Goal: Transaction & Acquisition: Obtain resource

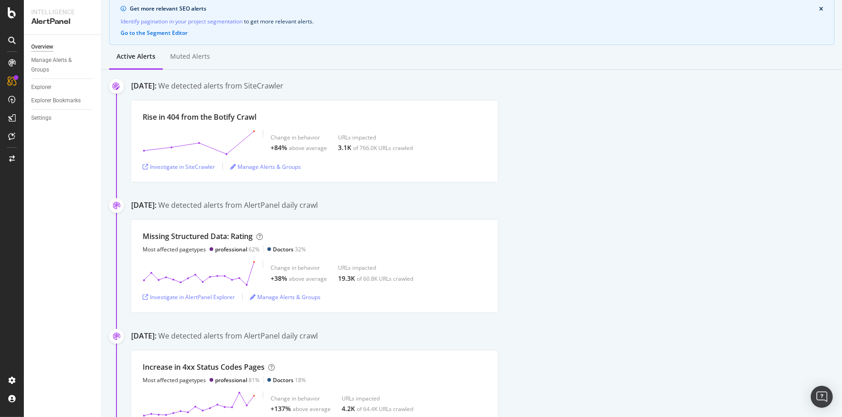
scroll to position [86, 0]
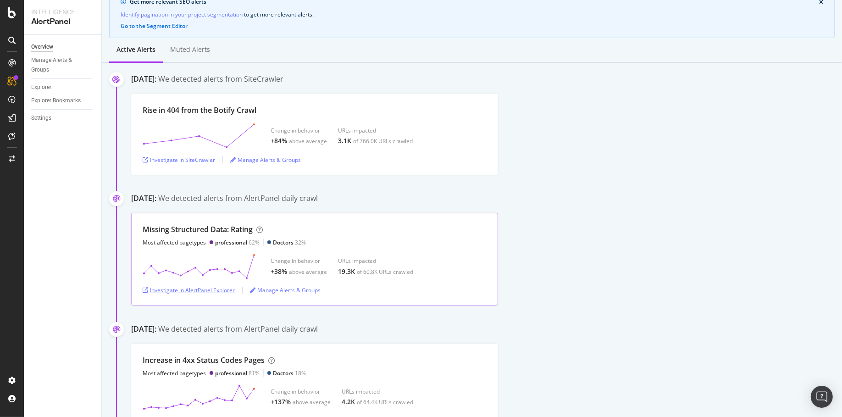
click at [194, 289] on div "Investigate in AlertPanel Explorer" at bounding box center [189, 290] width 92 height 8
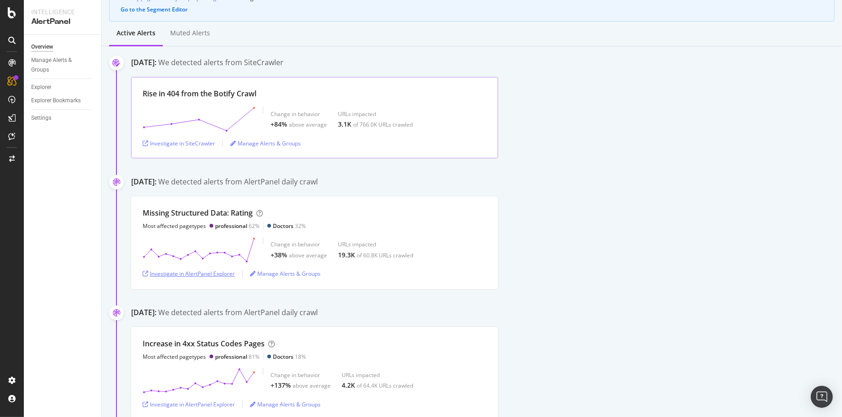
scroll to position [103, 0]
click at [196, 142] on div "Investigate in SiteCrawler" at bounding box center [179, 143] width 72 height 8
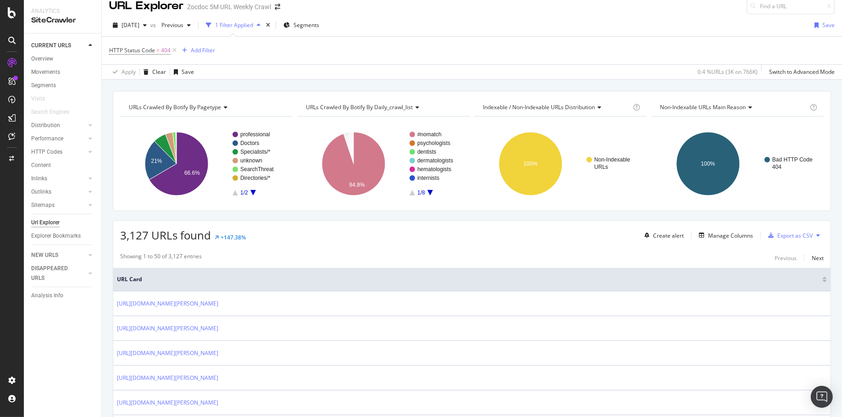
scroll to position [20, 0]
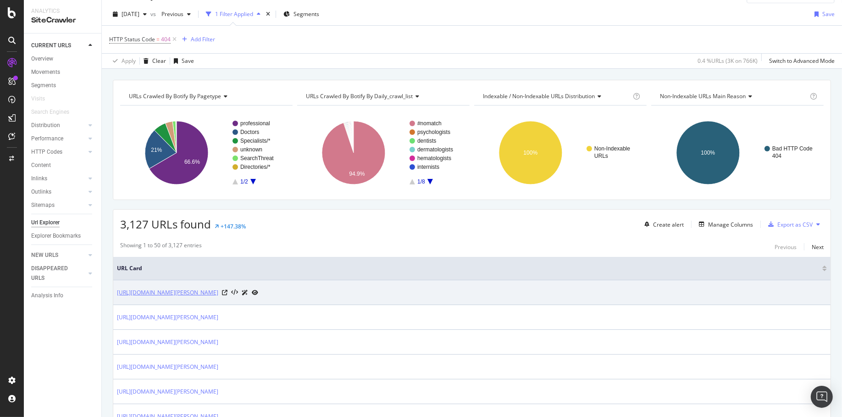
click at [218, 289] on link "[URL][DOMAIN_NAME][PERSON_NAME]" at bounding box center [167, 292] width 101 height 9
click at [227, 290] on icon at bounding box center [225, 293] width 6 height 6
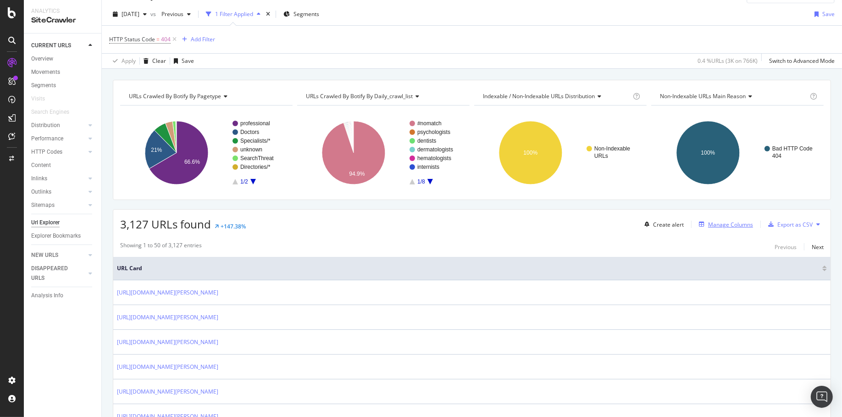
click at [716, 222] on div "Manage Columns" at bounding box center [730, 224] width 45 height 8
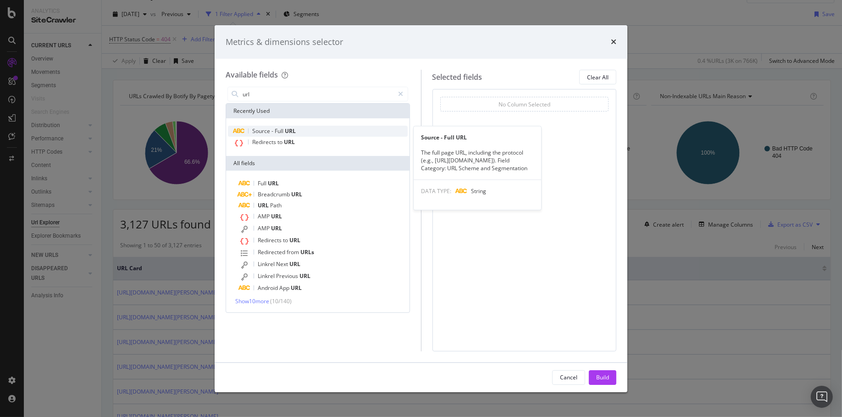
type input "url"
click at [291, 132] on span "URL" at bounding box center [290, 131] width 11 height 8
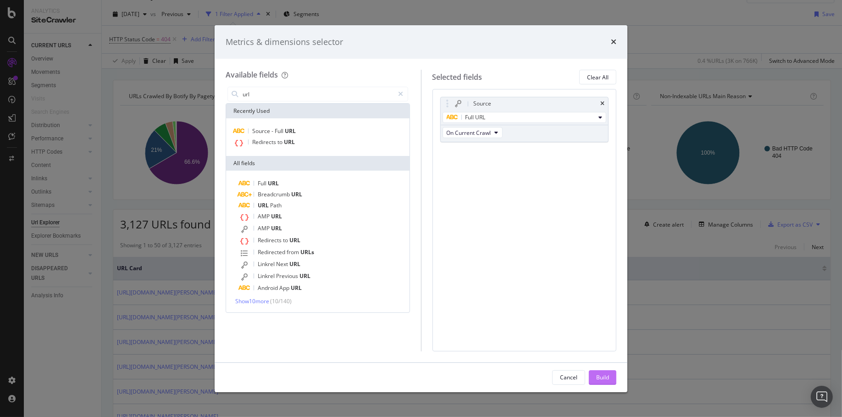
click at [603, 377] on div "Build" at bounding box center [602, 377] width 13 height 8
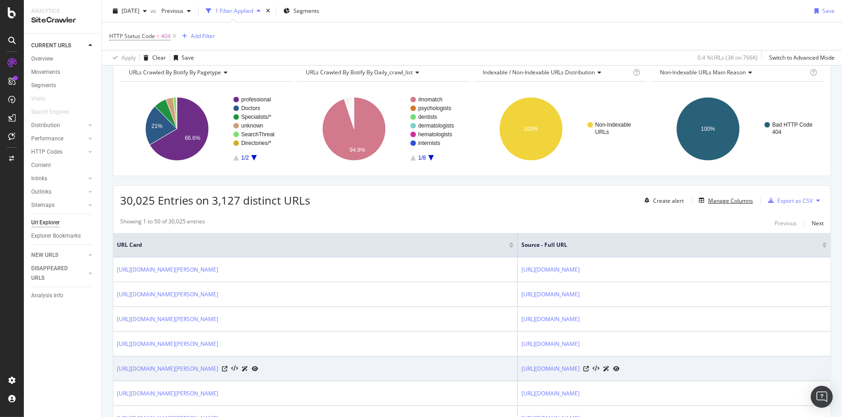
scroll to position [109, 0]
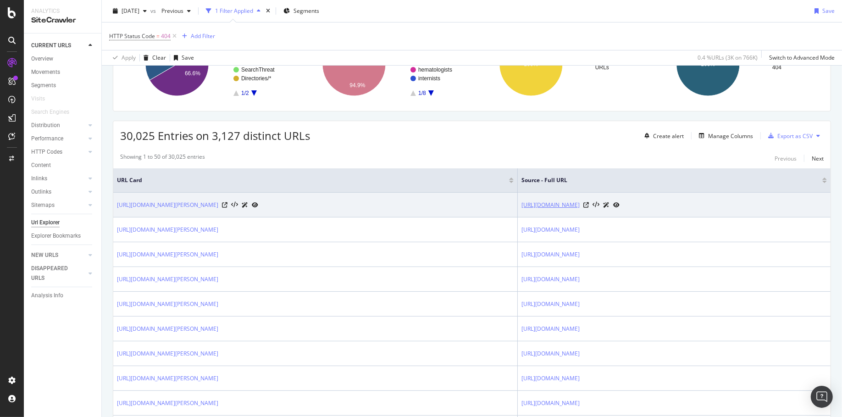
click at [579, 201] on link "[URL][DOMAIN_NAME]" at bounding box center [550, 204] width 58 height 9
click at [612, 200] on div at bounding box center [601, 205] width 36 height 10
click at [589, 202] on icon at bounding box center [586, 205] width 6 height 6
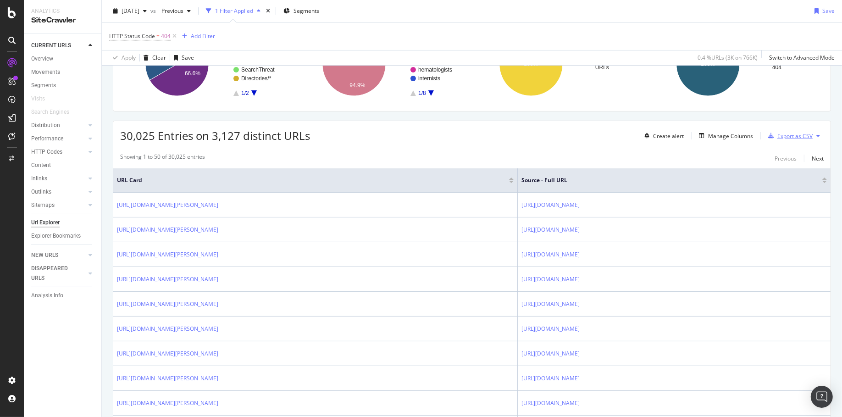
click at [795, 136] on div "Export as CSV" at bounding box center [794, 136] width 35 height 8
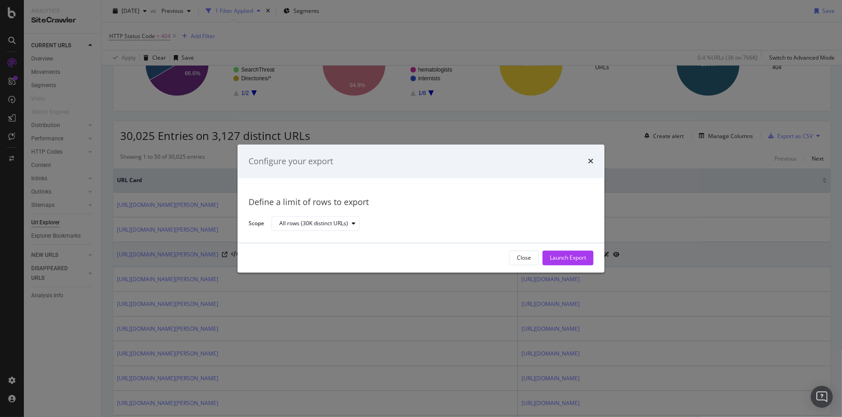
click at [581, 254] on div "Launch Export" at bounding box center [568, 258] width 36 height 8
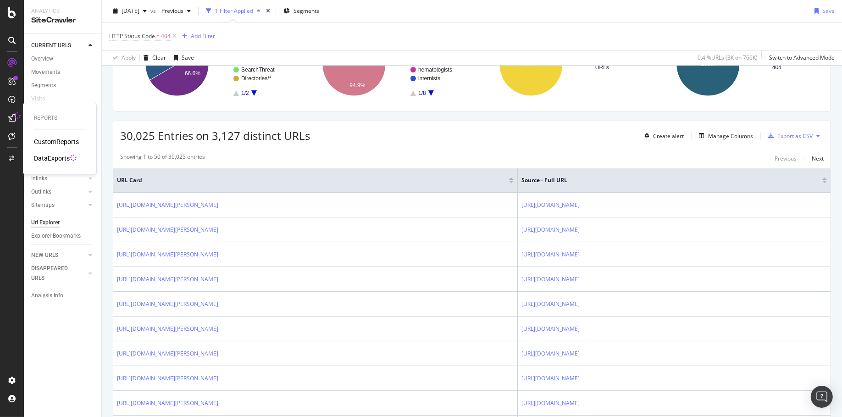
click at [54, 159] on div "DataExports" at bounding box center [52, 158] width 36 height 9
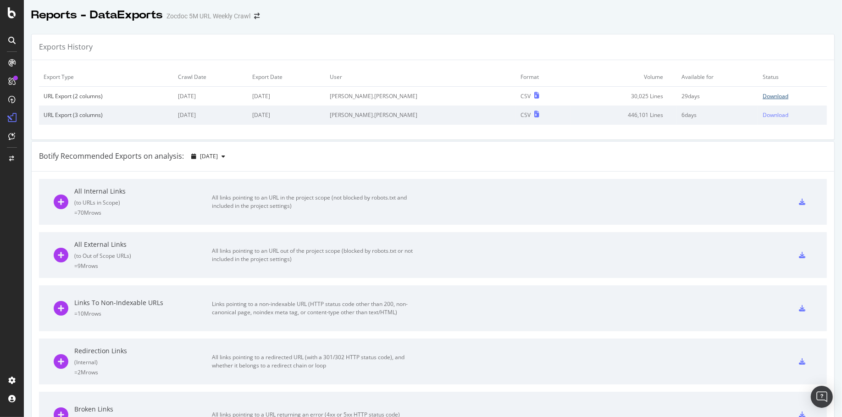
click at [762, 93] on div "Download" at bounding box center [775, 96] width 26 height 8
